Goal: Information Seeking & Learning: Learn about a topic

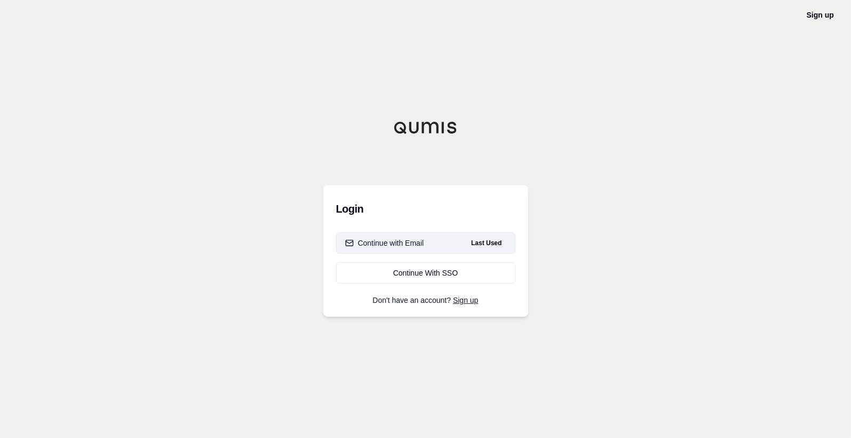
click at [407, 244] on div "Continue with Email" at bounding box center [384, 242] width 79 height 11
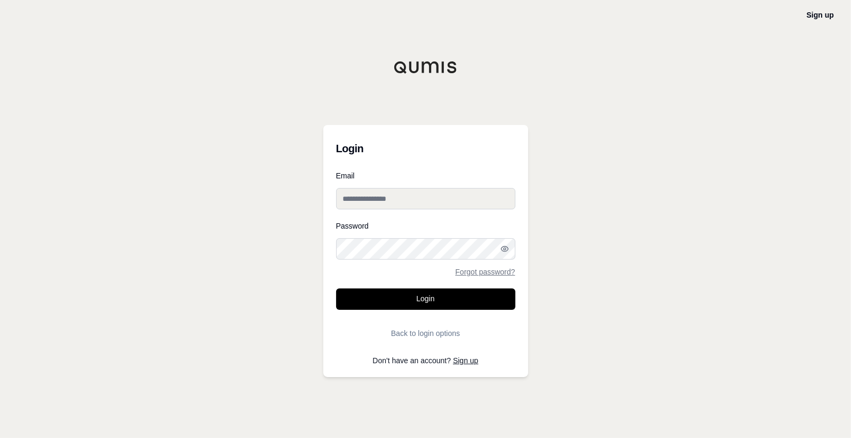
type input "**********"
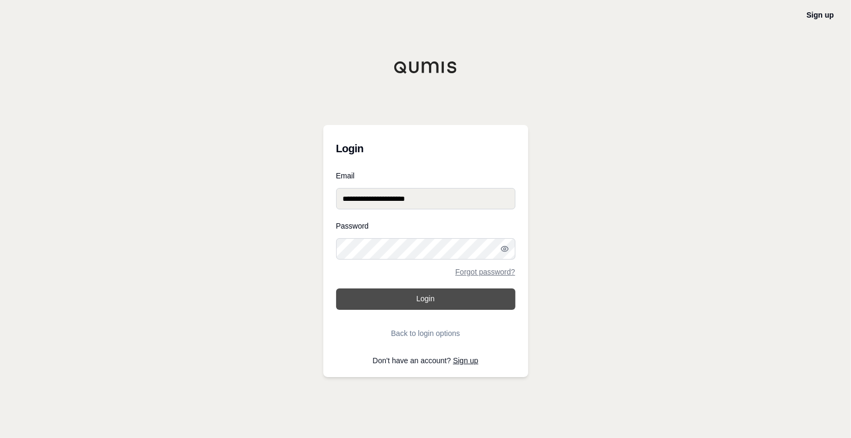
click at [408, 299] on button "Login" at bounding box center [425, 298] width 179 height 21
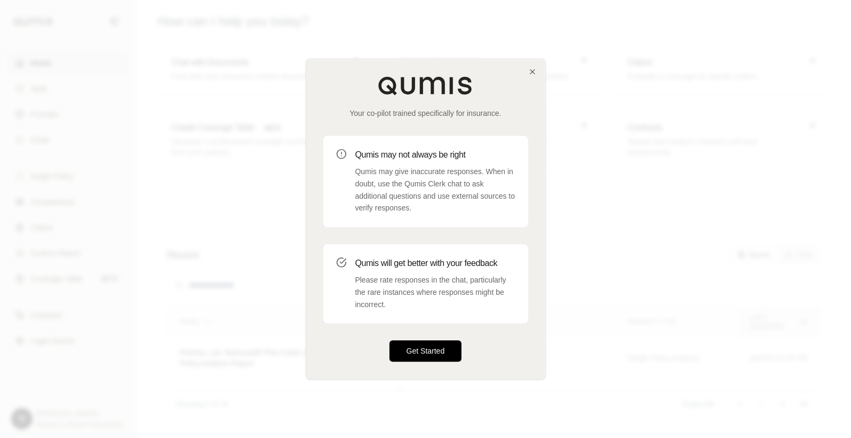
click at [416, 344] on button "Get Started" at bounding box center [426, 350] width 73 height 21
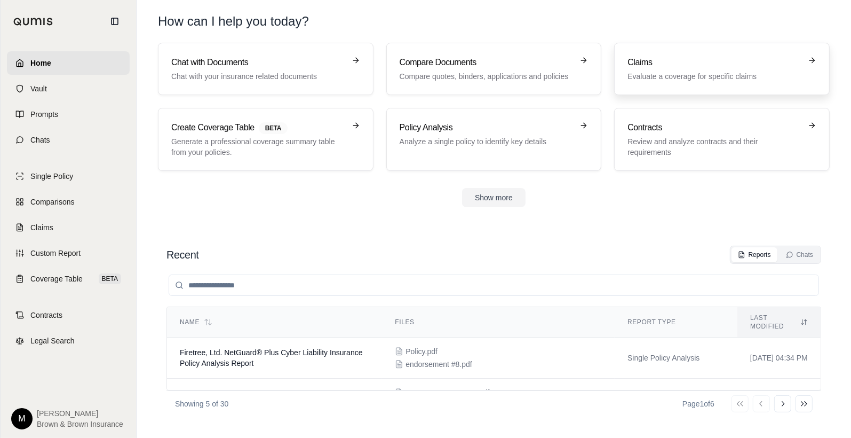
click at [661, 65] on h3 "Claims" at bounding box center [715, 62] width 174 height 13
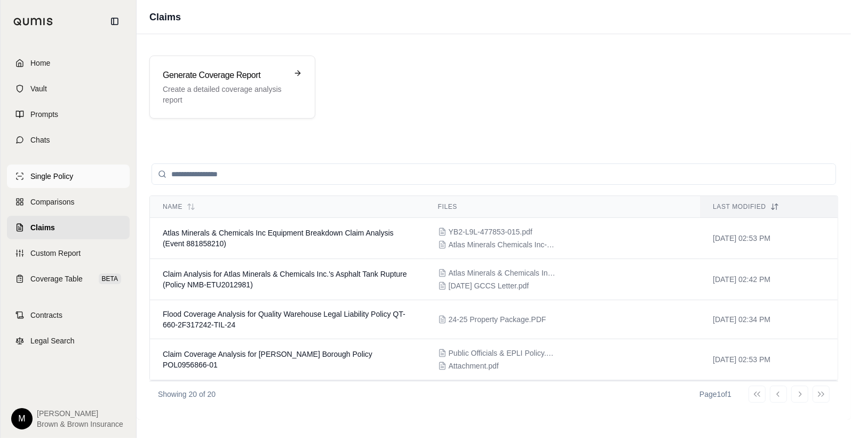
click at [58, 177] on span "Single Policy" at bounding box center [51, 176] width 43 height 11
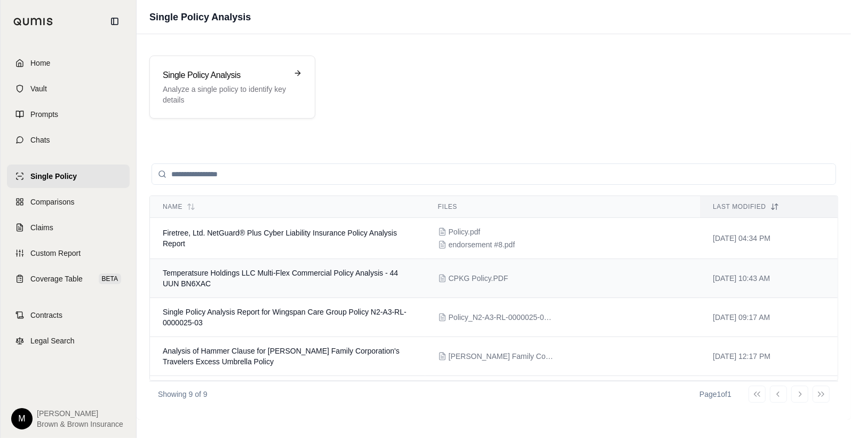
click at [263, 272] on span "Temperatsure Holdings LLC Multi-Flex Commercial Policy Analysis - 44 UUN BN6XAC" at bounding box center [280, 277] width 235 height 19
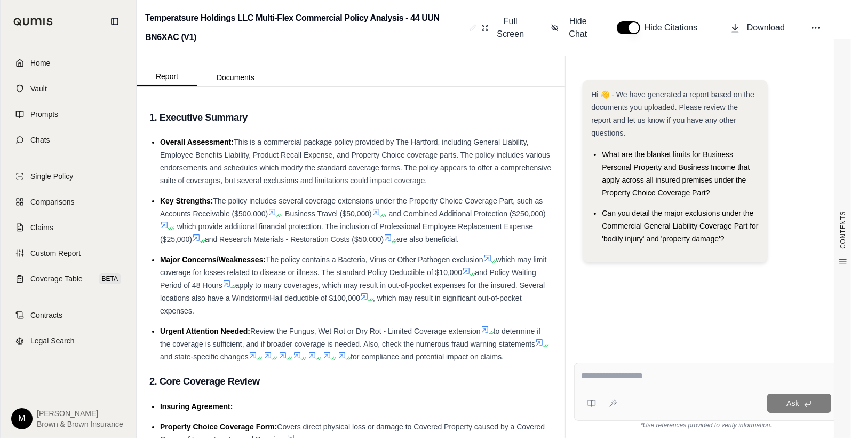
click at [589, 377] on textarea at bounding box center [706, 375] width 250 height 13
type textarea "**********"
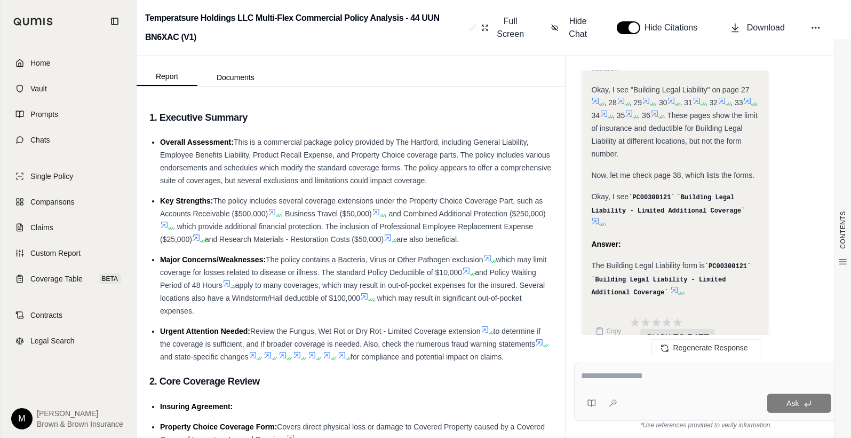
scroll to position [639, 0]
click at [670, 285] on icon at bounding box center [674, 289] width 9 height 9
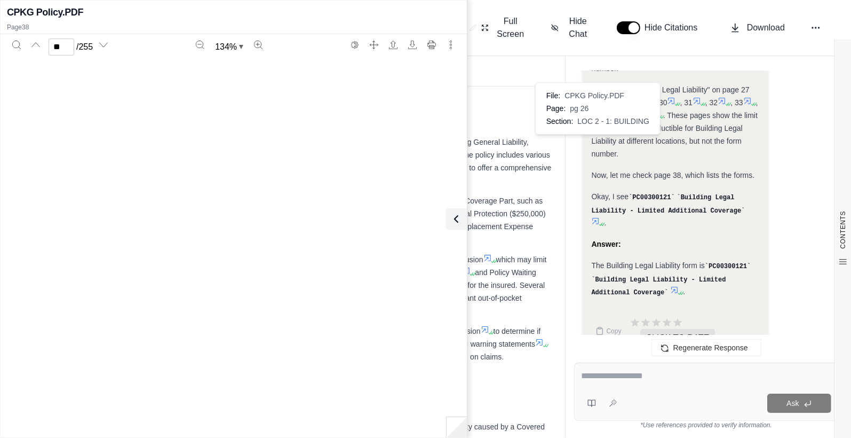
click at [596, 141] on div "Okay, I see "Building Legal Liability" on page 27 File: CPKG Policy.PDF Page: p…" at bounding box center [675, 121] width 168 height 77
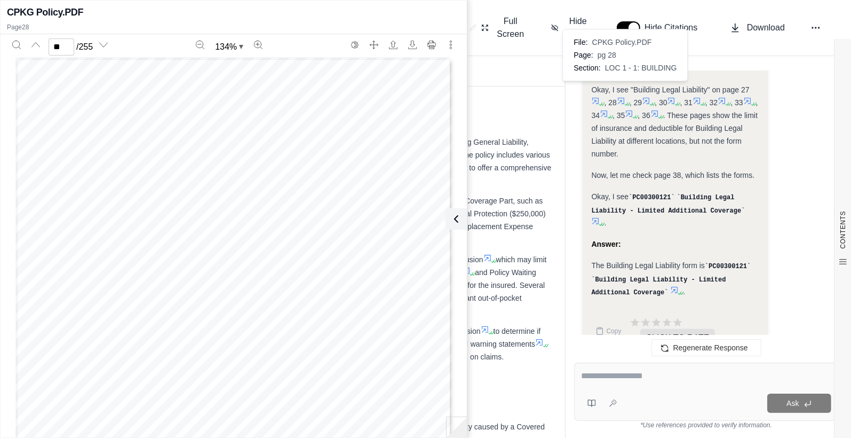
click at [623, 97] on icon at bounding box center [621, 101] width 9 height 9
click at [650, 97] on icon at bounding box center [646, 101] width 9 height 9
click at [621, 97] on icon at bounding box center [621, 101] width 9 height 9
click at [675, 98] on icon at bounding box center [672, 101] width 6 height 6
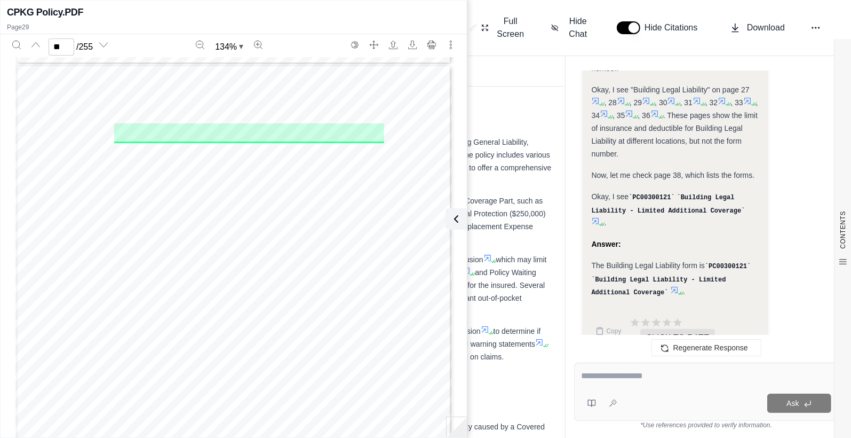
scroll to position [15817, 0]
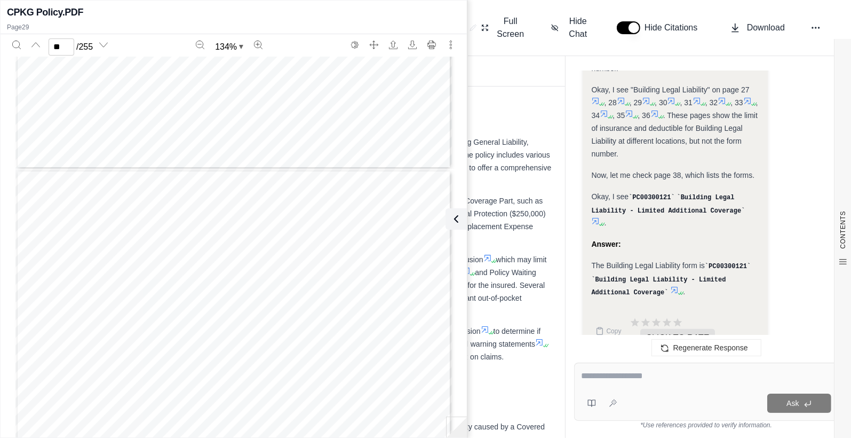
click at [700, 98] on icon at bounding box center [697, 101] width 6 height 6
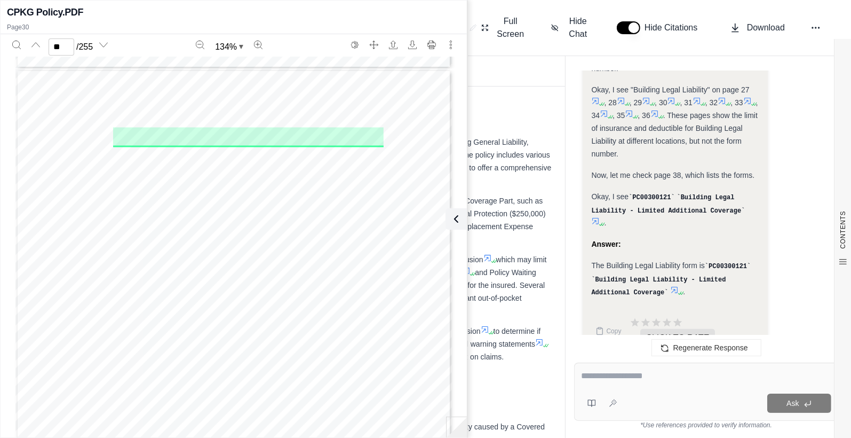
scroll to position [16382, 0]
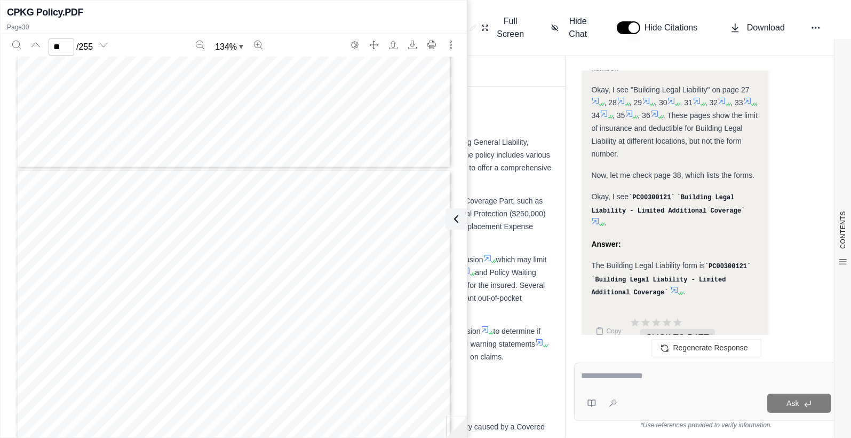
click at [726, 97] on icon at bounding box center [722, 101] width 9 height 9
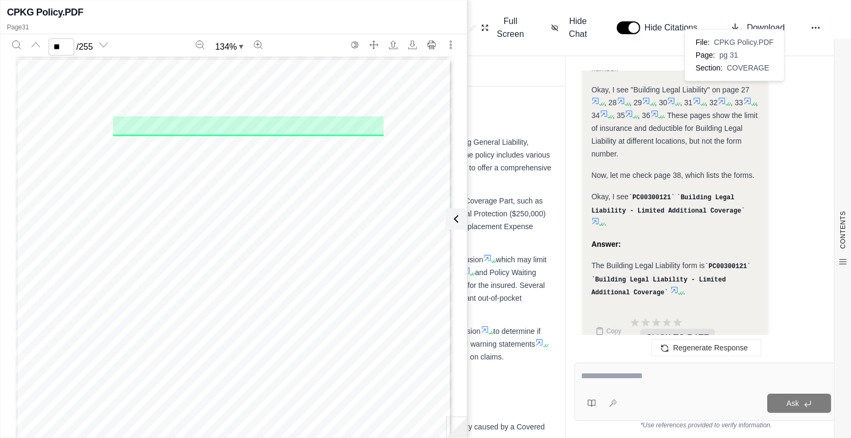
scroll to position [16947, 0]
click at [743, 102] on icon at bounding box center [747, 101] width 9 height 9
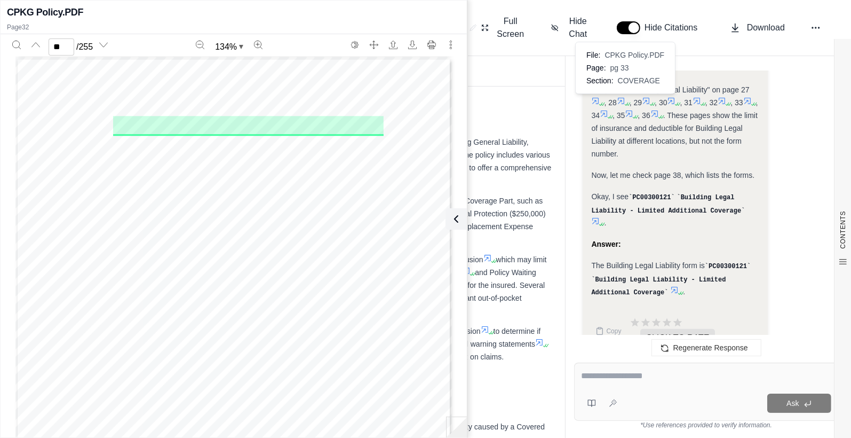
click at [607, 110] on icon at bounding box center [604, 113] width 6 height 6
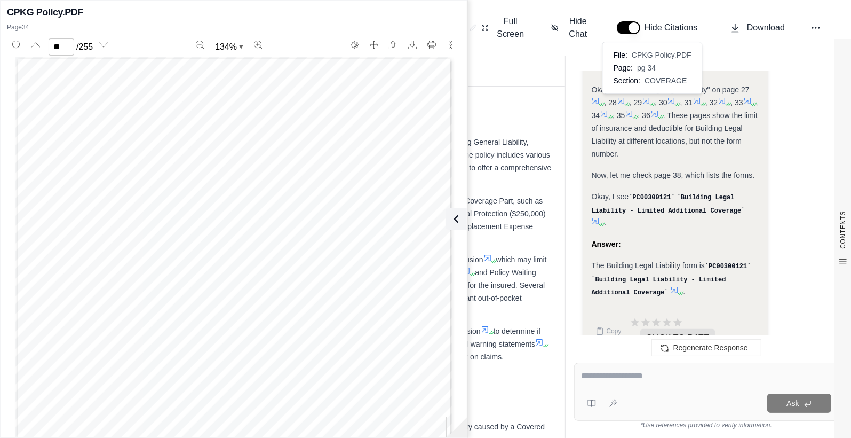
click at [632, 110] on icon at bounding box center [629, 113] width 6 height 6
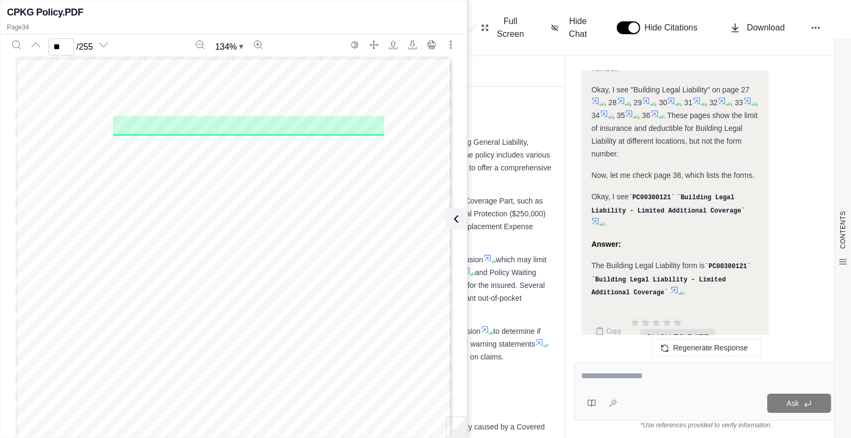
scroll to position [18641, 0]
click at [659, 109] on icon at bounding box center [655, 113] width 9 height 9
type input "**"
